Goal: Information Seeking & Learning: Check status

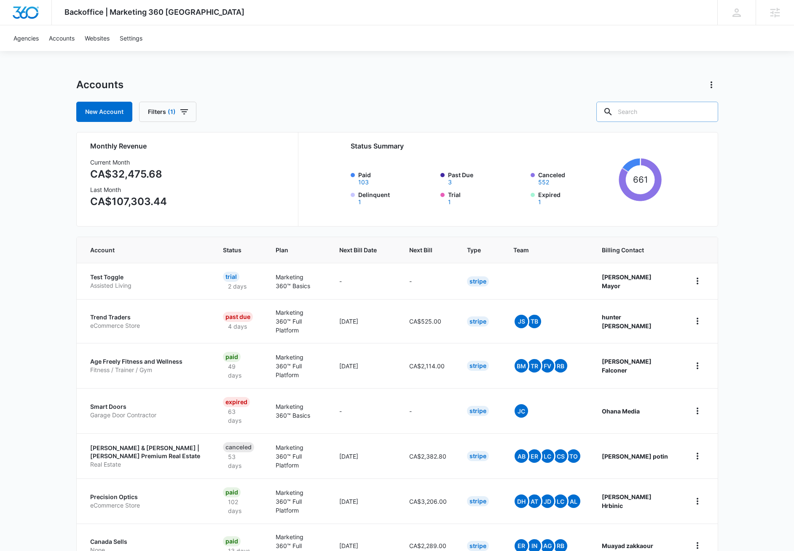
click at [640, 111] on input "text" at bounding box center [658, 112] width 122 height 20
paste input "M35178"
type input "M35178"
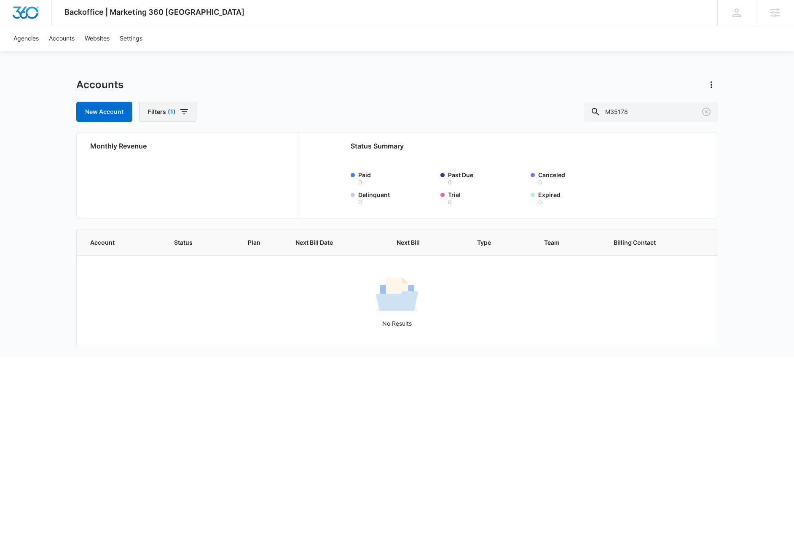
click at [177, 112] on button "Filters (1)" at bounding box center [167, 112] width 57 height 20
click at [195, 188] on icon "Clear" at bounding box center [195, 186] width 6 height 6
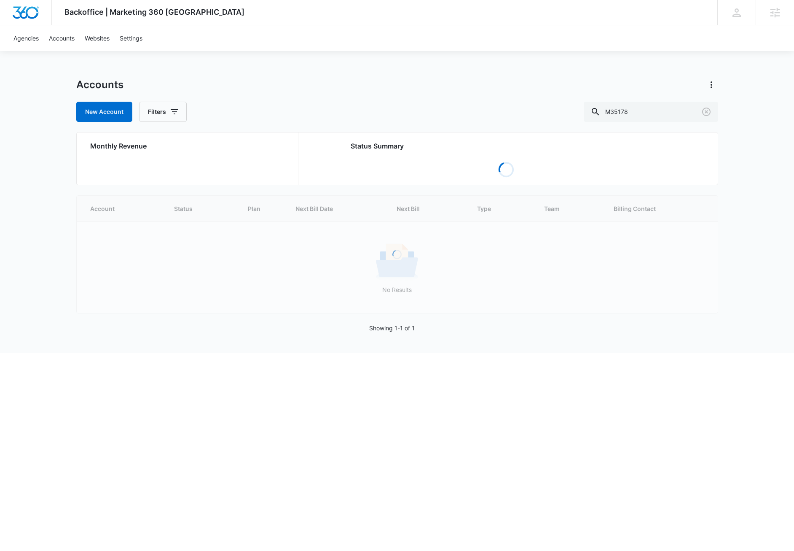
click at [274, 77] on div "Backoffice | Marketing 360 Canada Apps Settings JM Jake Meyer jake.meyer@madwir…" at bounding box center [397, 176] width 794 height 353
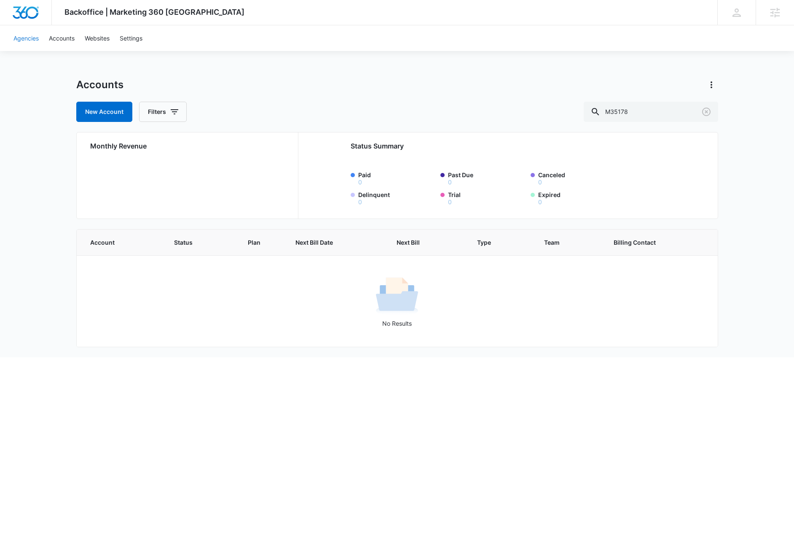
click at [29, 38] on link "Agencies" at bounding box center [25, 38] width 35 height 26
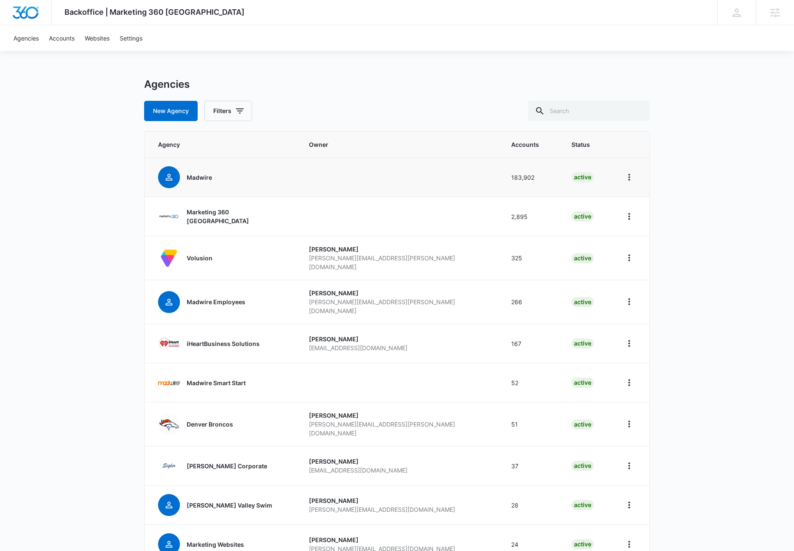
click at [205, 183] on div "Madwire" at bounding box center [199, 177] width 25 height 22
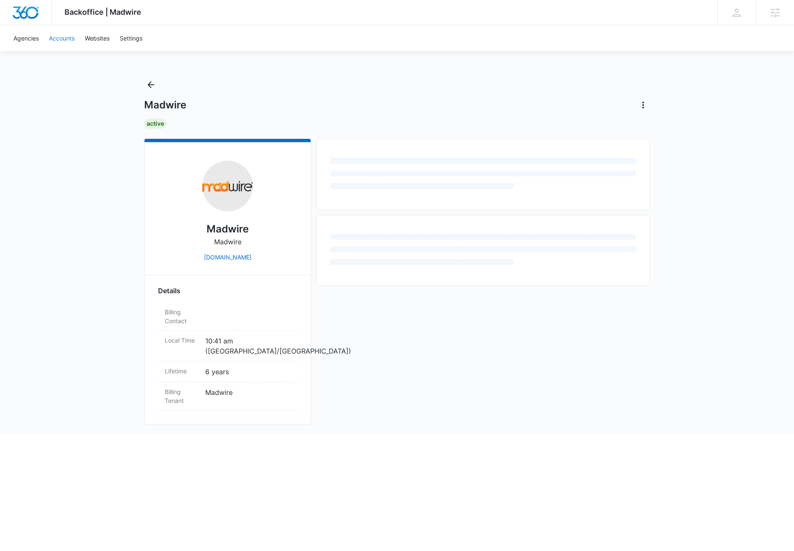
click at [63, 38] on link "Accounts" at bounding box center [62, 38] width 36 height 26
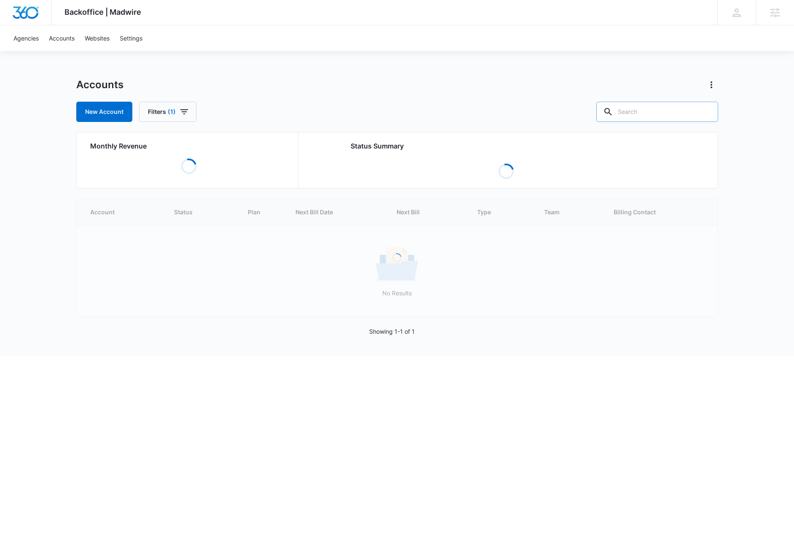
click at [649, 114] on input "text" at bounding box center [658, 112] width 122 height 20
paste input "M35178"
type input "M35178"
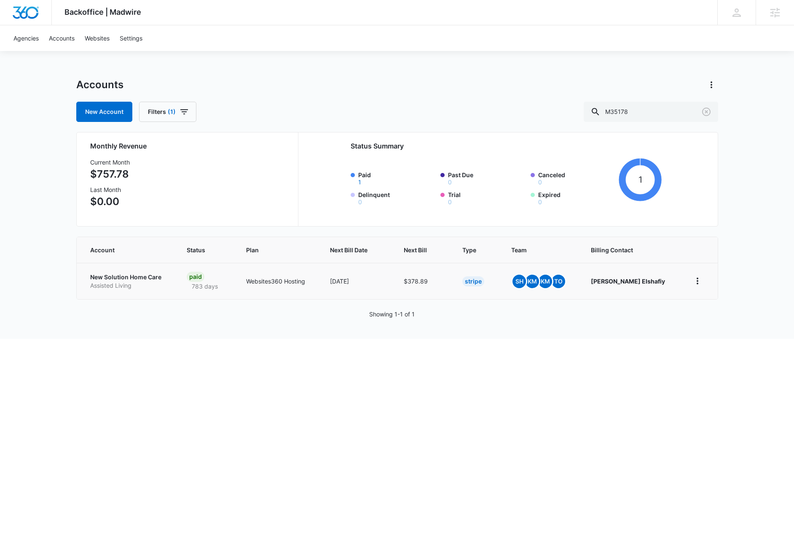
click at [125, 282] on p "Assisted Living" at bounding box center [128, 285] width 76 height 8
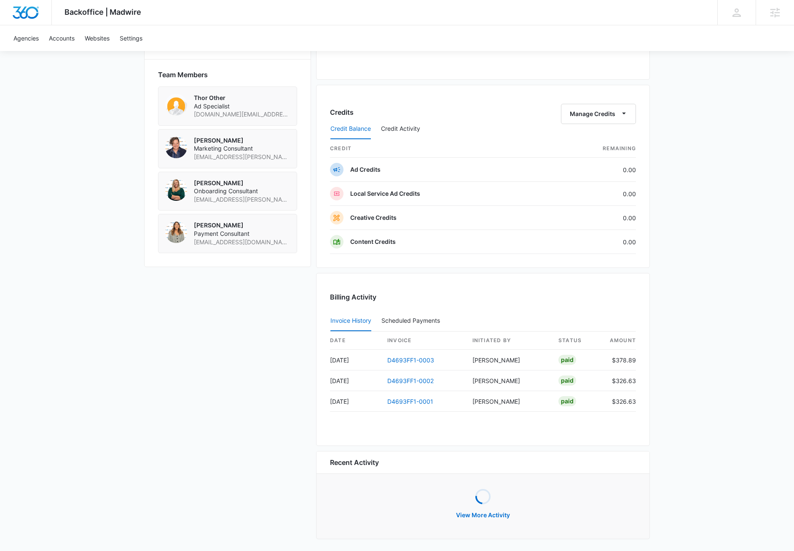
scroll to position [589, 0]
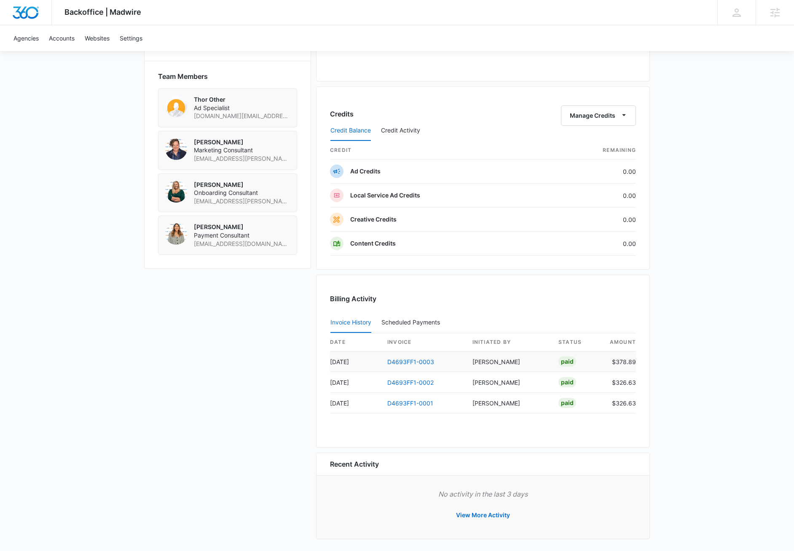
click at [490, 360] on td "[PERSON_NAME]" at bounding box center [509, 361] width 86 height 21
click at [494, 379] on td "[PERSON_NAME]" at bounding box center [509, 382] width 86 height 21
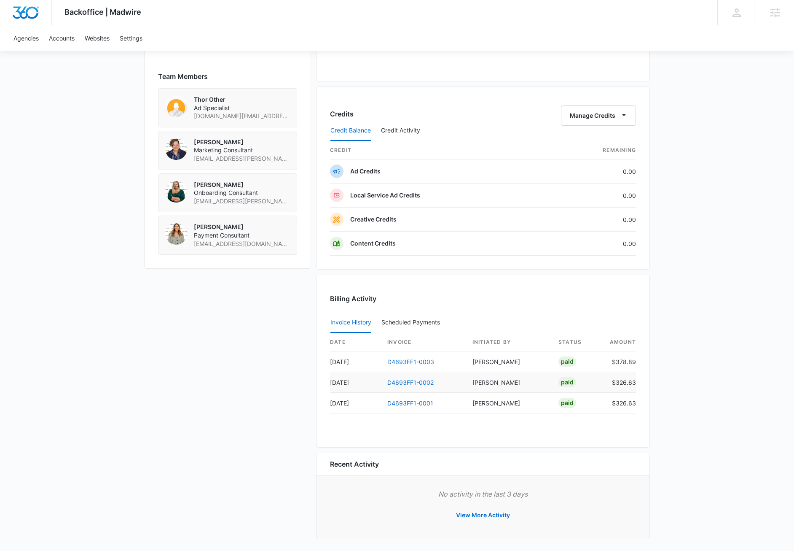
click at [494, 379] on td "[PERSON_NAME]" at bounding box center [509, 382] width 86 height 21
click at [501, 401] on td "[PERSON_NAME]" at bounding box center [509, 403] width 86 height 21
click at [521, 415] on div "date invoice Initiated By status amount Aug 6 D4693FF1-0003 Jake Meyer Paid $37…" at bounding box center [483, 378] width 306 height 90
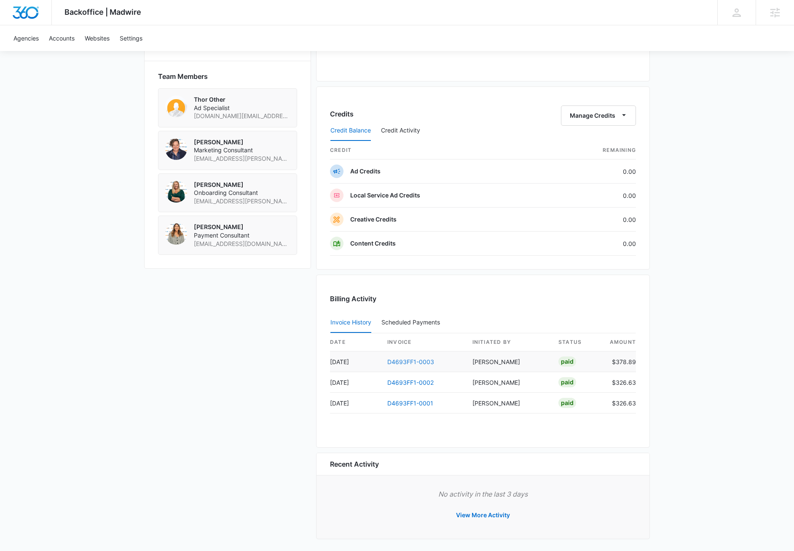
click at [408, 358] on link "D4693FF1-0003" at bounding box center [411, 361] width 47 height 7
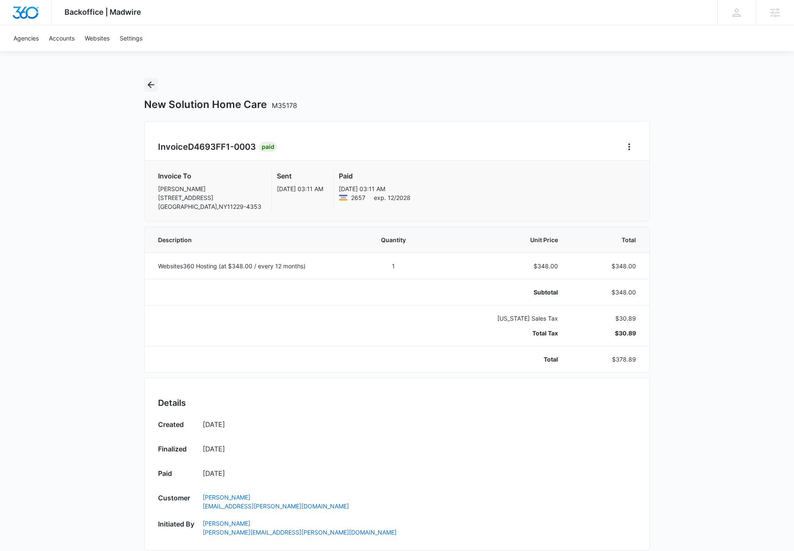
click at [150, 88] on icon "Back" at bounding box center [151, 85] width 10 height 10
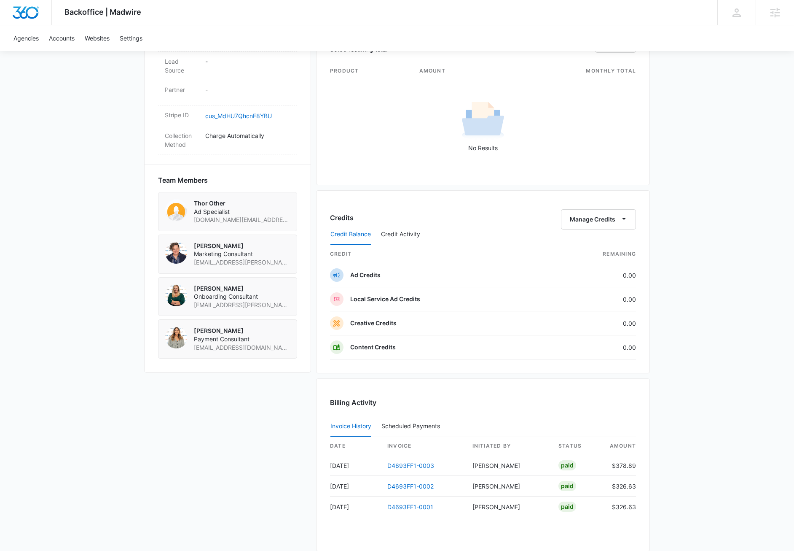
scroll to position [589, 0]
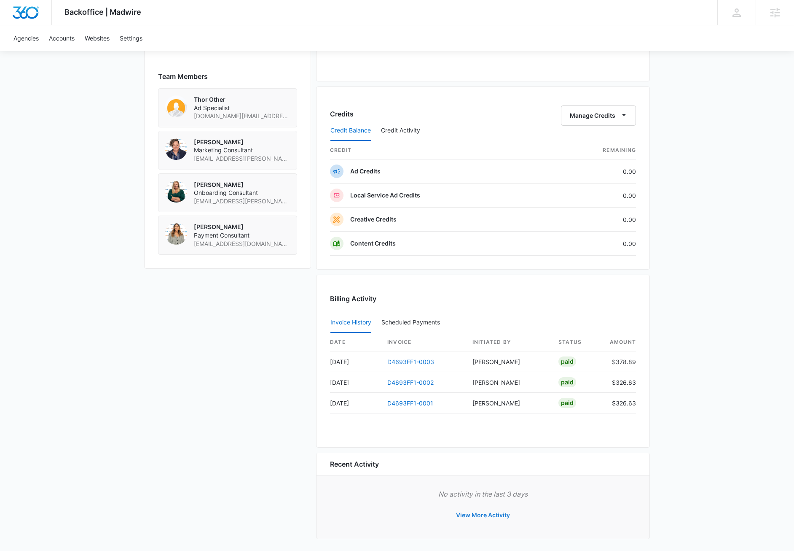
click at [479, 508] on button "View More Activity" at bounding box center [483, 515] width 71 height 20
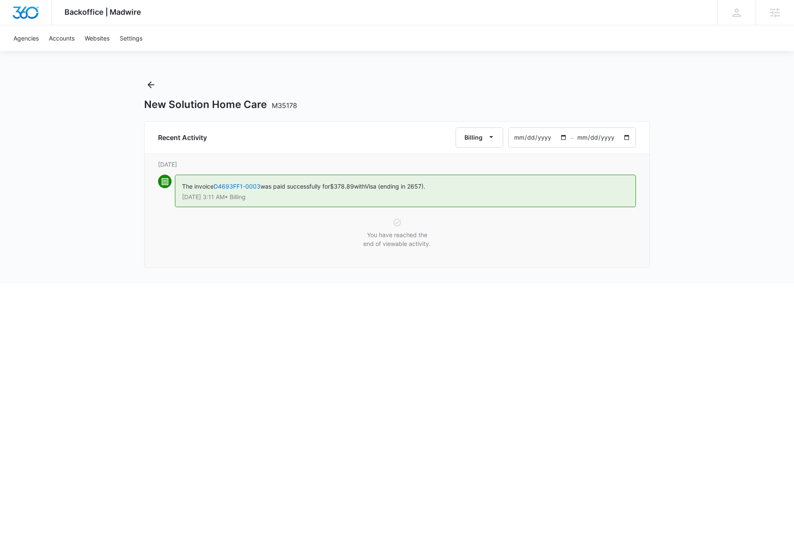
click at [567, 137] on input "2025-06-12" at bounding box center [540, 137] width 62 height 19
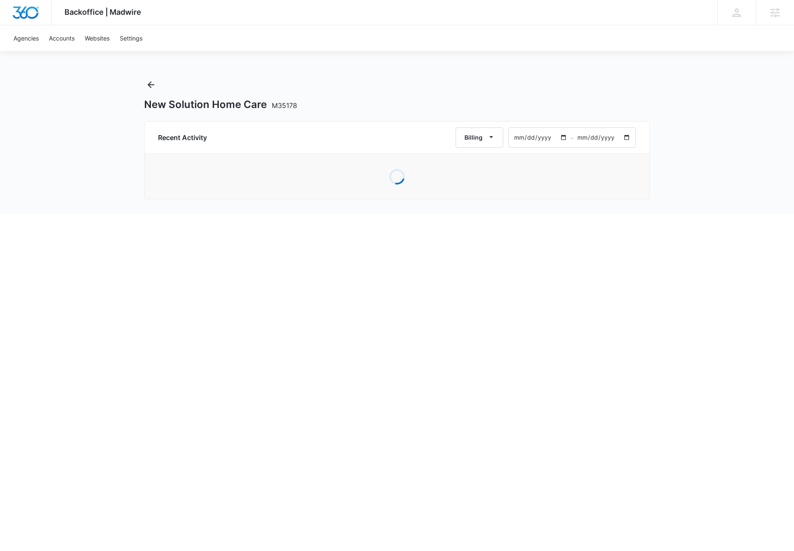
type input "2024-05-12"
click at [436, 294] on html "Backoffice | Madwire Apps Settings JM Jake Meyer jake.meyer@madwire.com My Prof…" at bounding box center [397, 275] width 794 height 551
click at [88, 163] on div "Backoffice | Madwire Apps Settings JM Jake Meyer jake.meyer@madwire.com My Prof…" at bounding box center [397, 106] width 794 height 213
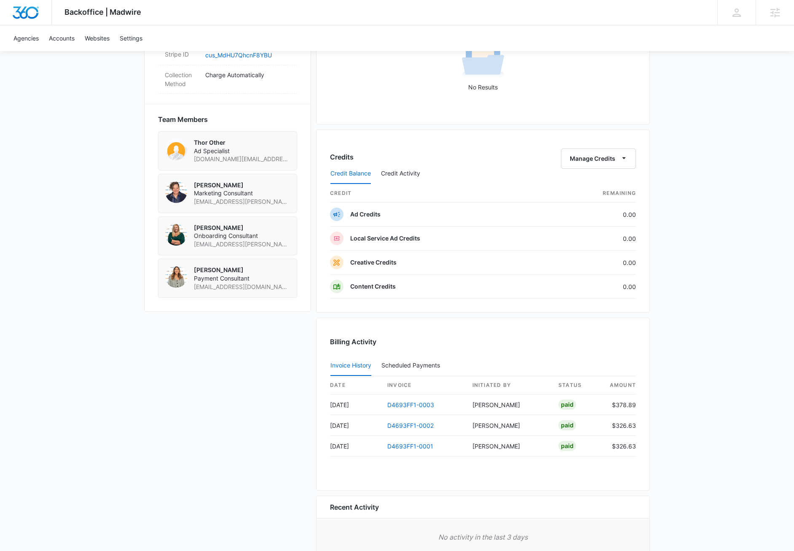
scroll to position [589, 0]
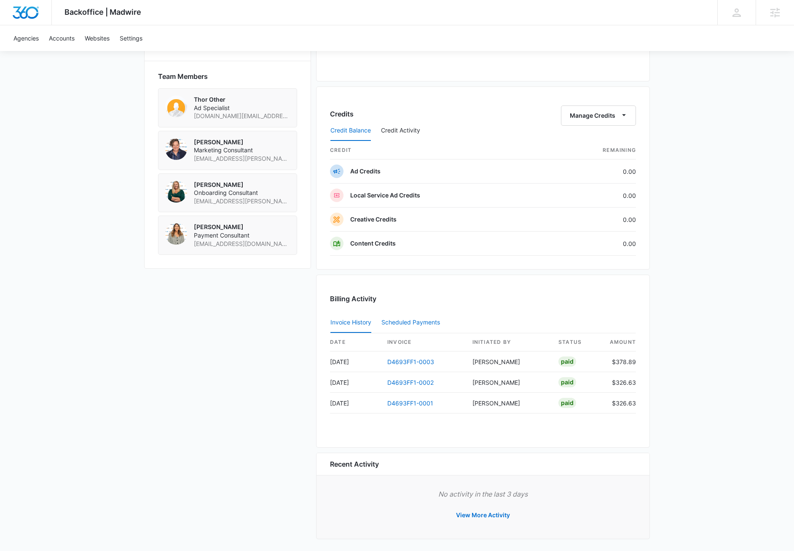
click at [397, 319] on div "Scheduled Payments 0" at bounding box center [413, 322] width 62 height 6
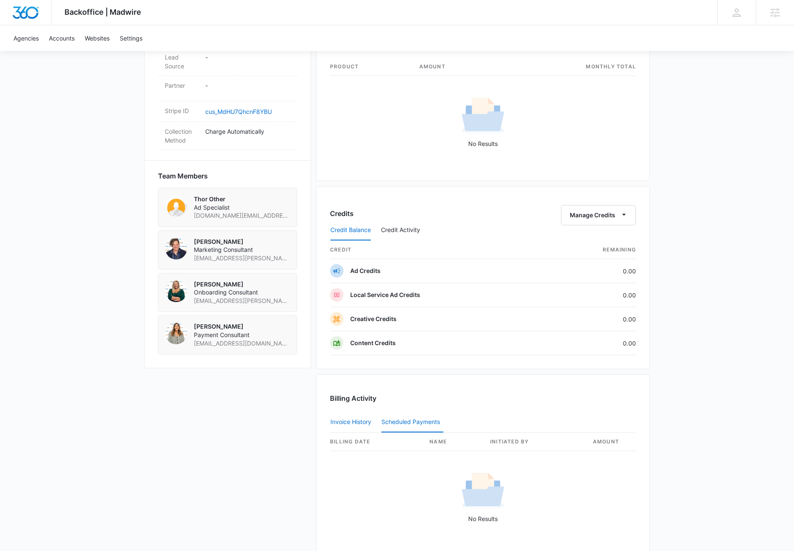
click at [355, 420] on button "Invoice History" at bounding box center [351, 422] width 41 height 20
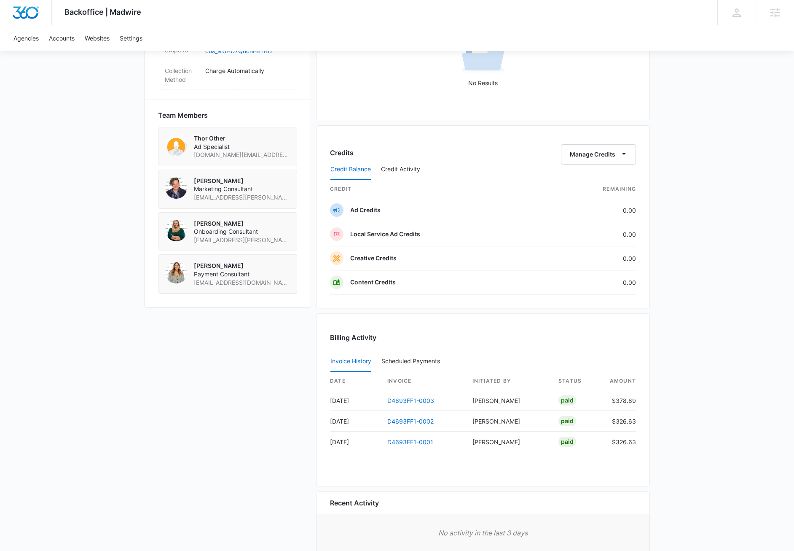
scroll to position [589, 0]
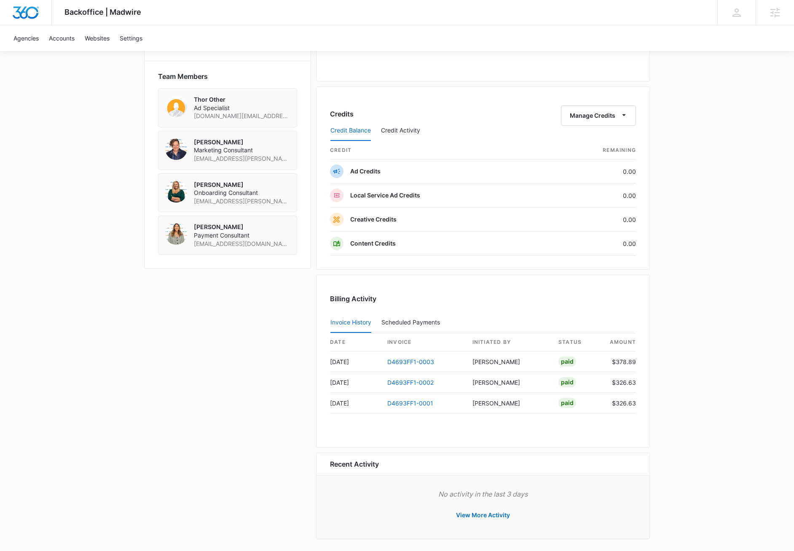
click at [284, 359] on div "New Solution Home Care M35178 Details Billing Type Stripe Billing Contact Amir …" at bounding box center [397, 62] width 506 height 965
click at [232, 368] on div "New Solution Home Care M35178 Details Billing Type Stripe Billing Contact Amir …" at bounding box center [397, 62] width 506 height 965
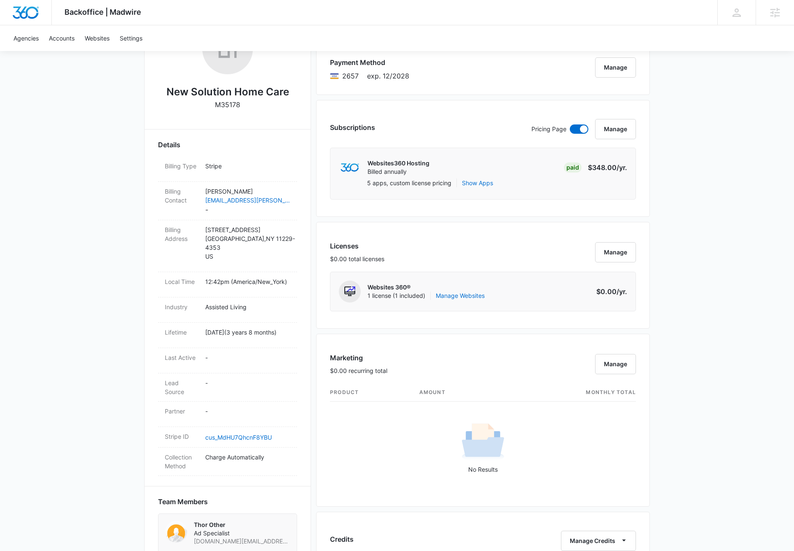
scroll to position [0, 0]
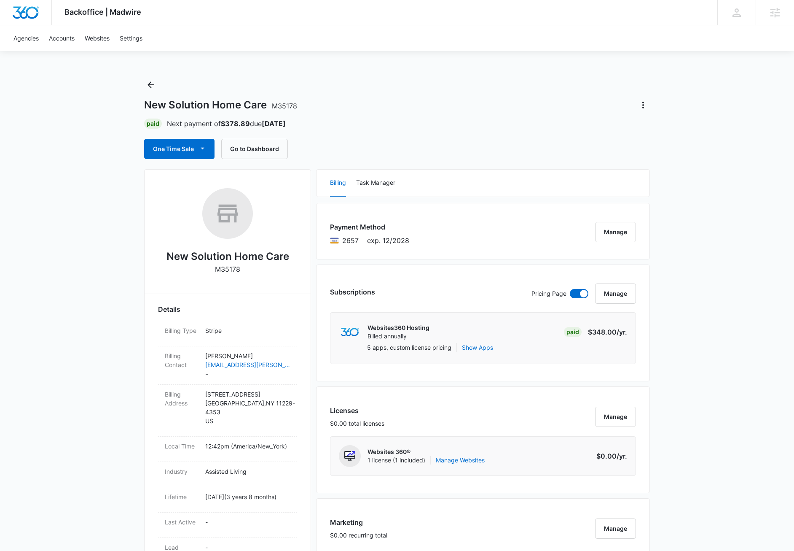
click at [227, 270] on p "M35178" at bounding box center [227, 269] width 25 height 10
copy p "M35178"
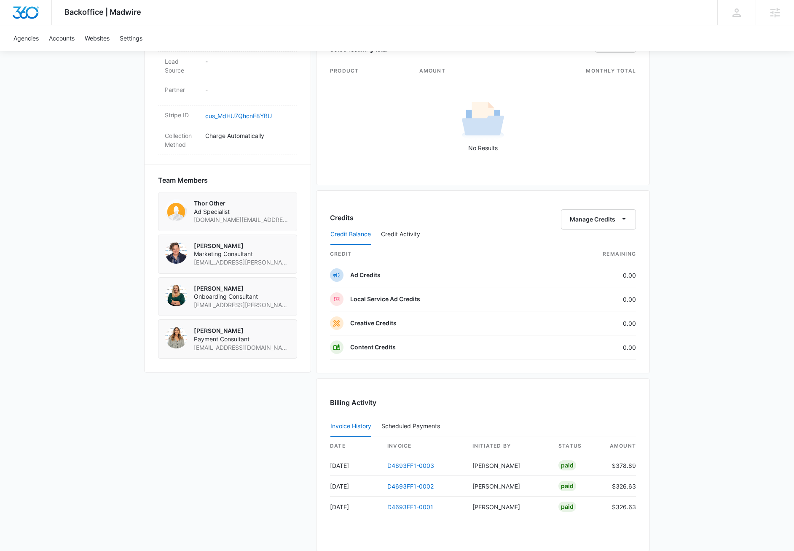
scroll to position [589, 0]
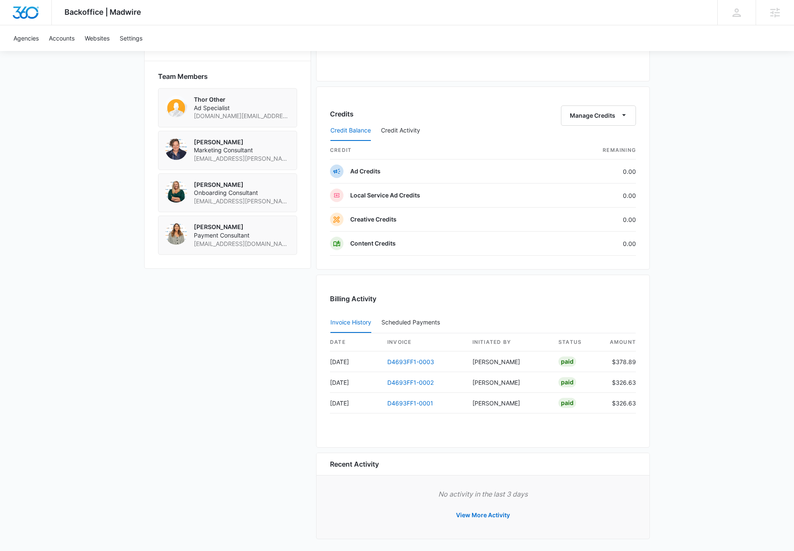
click at [260, 347] on div "New Solution Home Care M35178 Details Billing Type Stripe Billing Contact Amir …" at bounding box center [397, 62] width 506 height 965
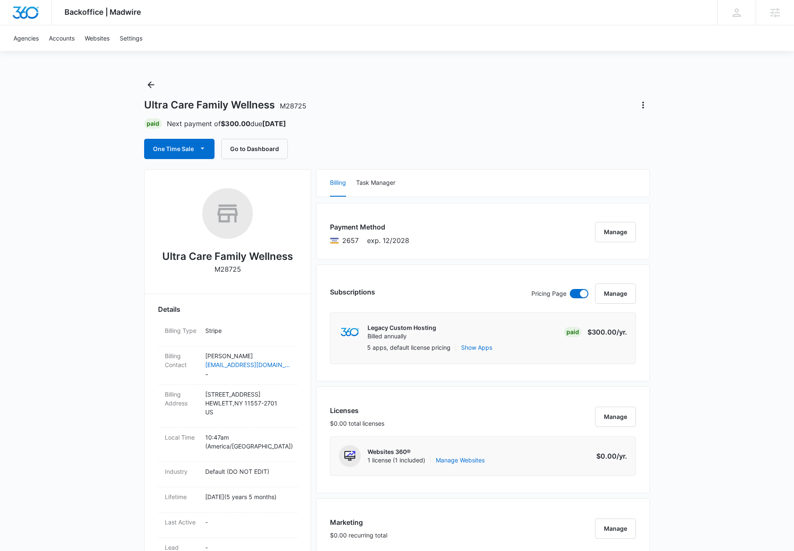
click at [230, 269] on p "M28725" at bounding box center [228, 269] width 27 height 10
copy p "M28725"
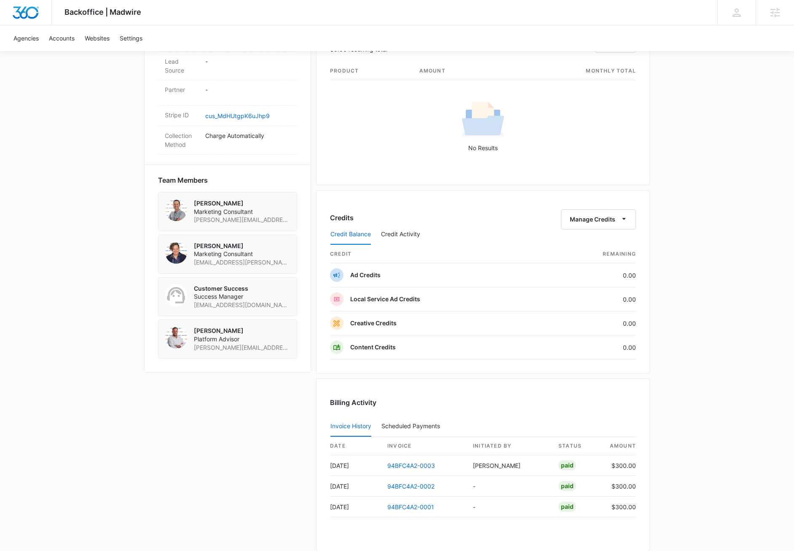
scroll to position [589, 0]
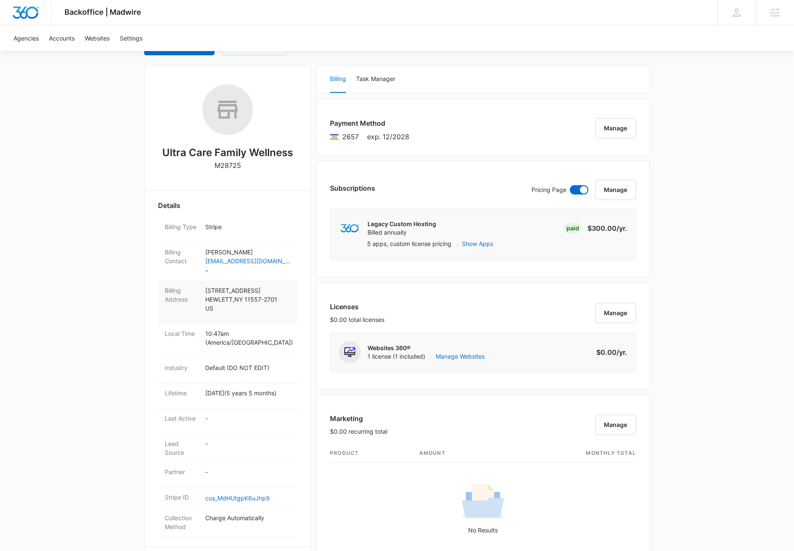
scroll to position [0, 0]
